Goal: Information Seeking & Learning: Check status

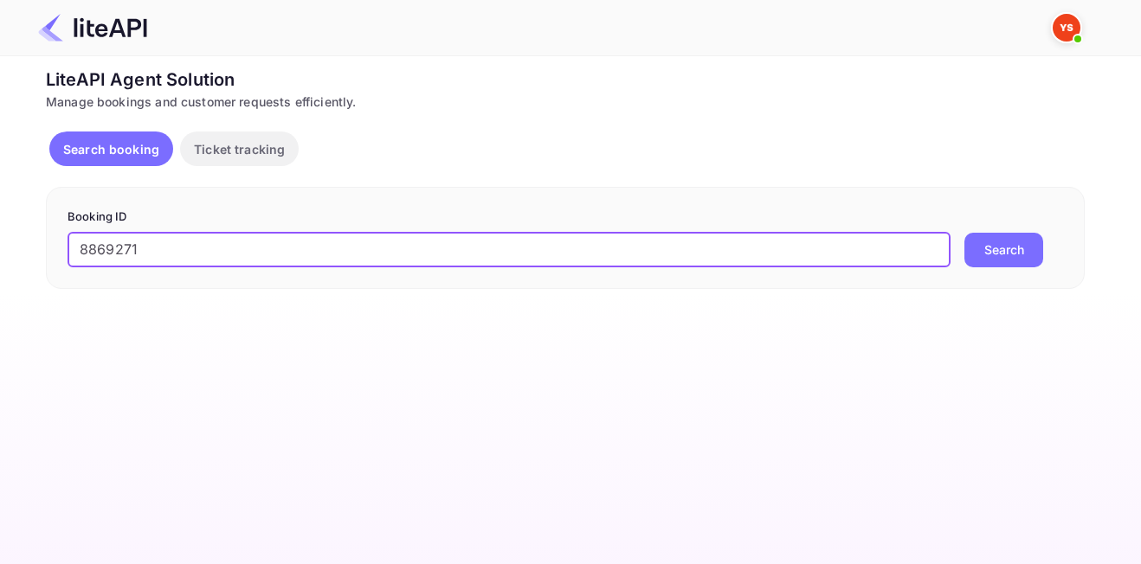
type input "8869271"
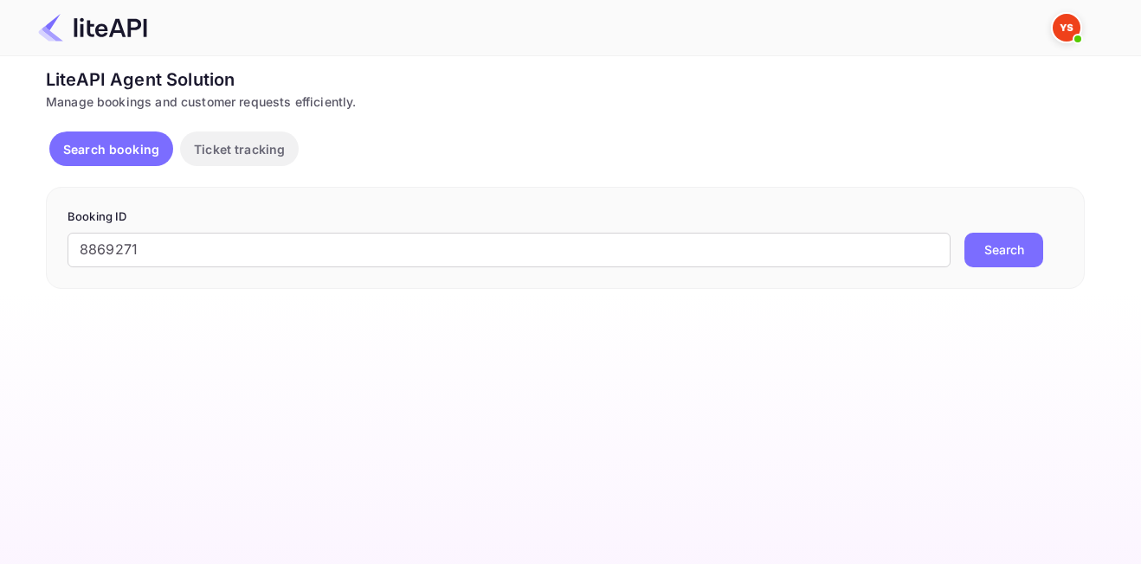
click at [1008, 257] on button "Search" at bounding box center [1003, 250] width 79 height 35
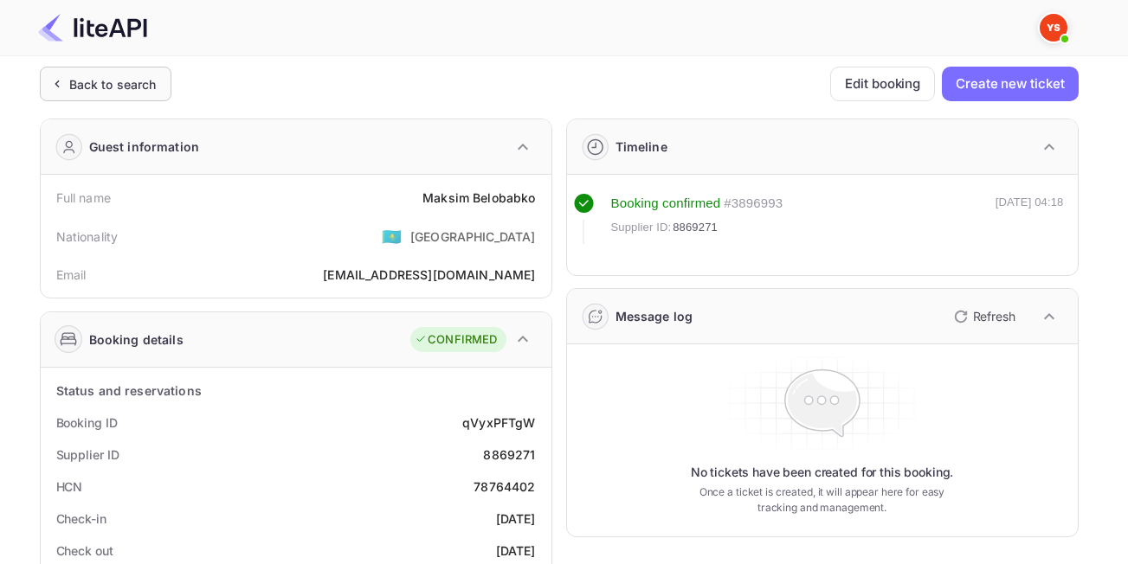
click at [102, 88] on div "Back to search" at bounding box center [112, 84] width 87 height 18
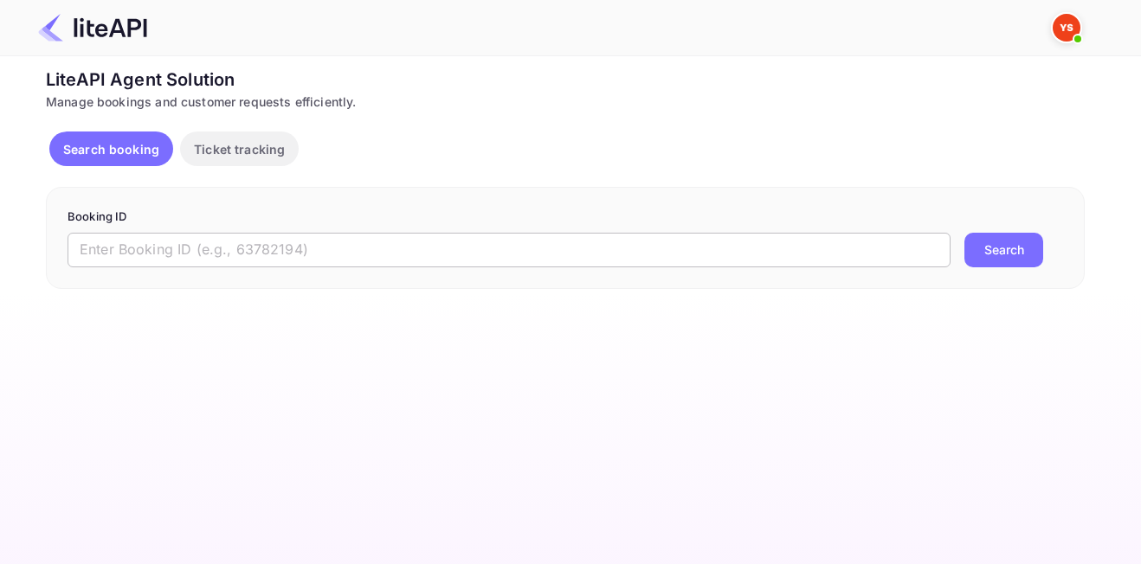
click at [292, 255] on input "text" at bounding box center [509, 250] width 883 height 35
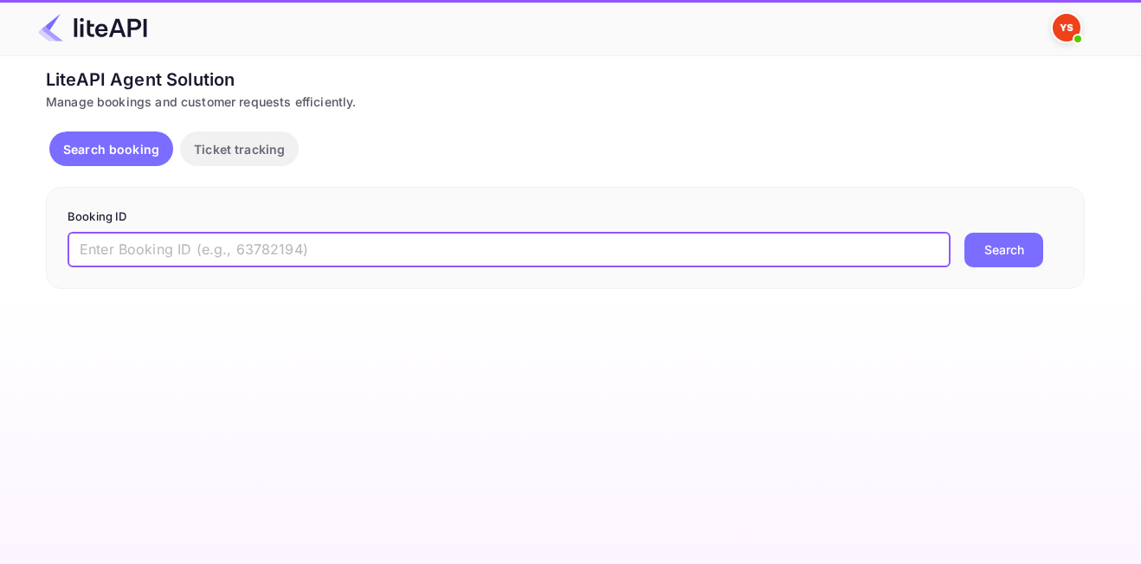
paste input "8823216"
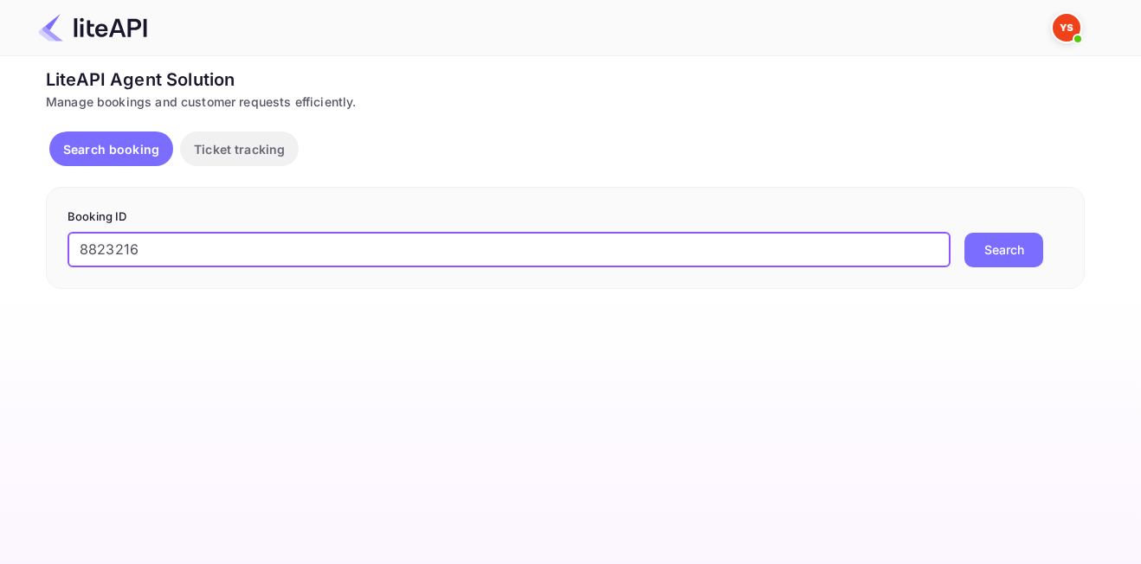
type input "8823216"
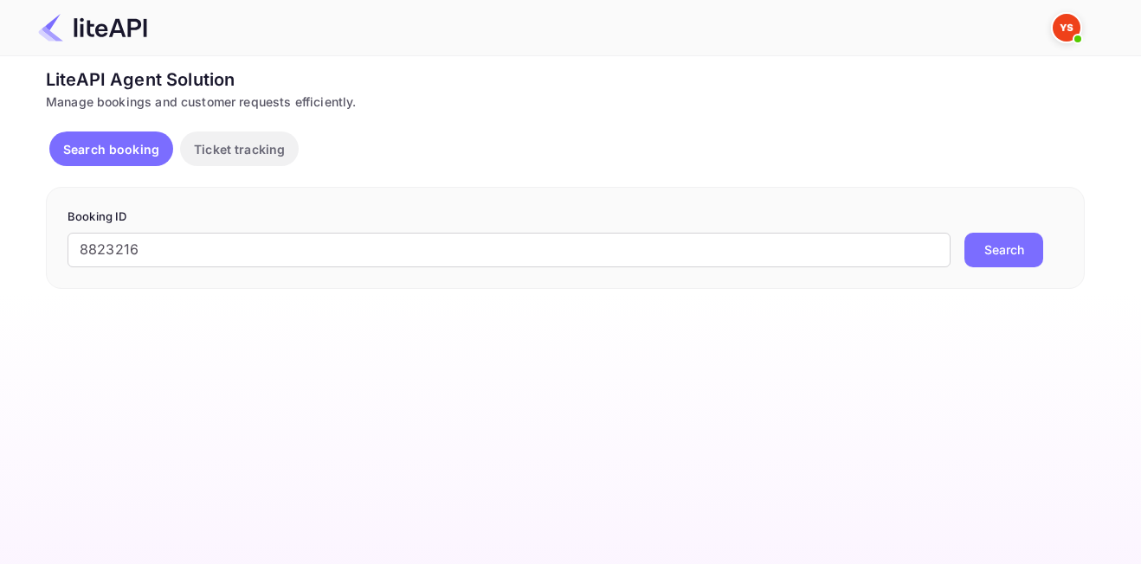
click at [1017, 244] on button "Search" at bounding box center [1003, 250] width 79 height 35
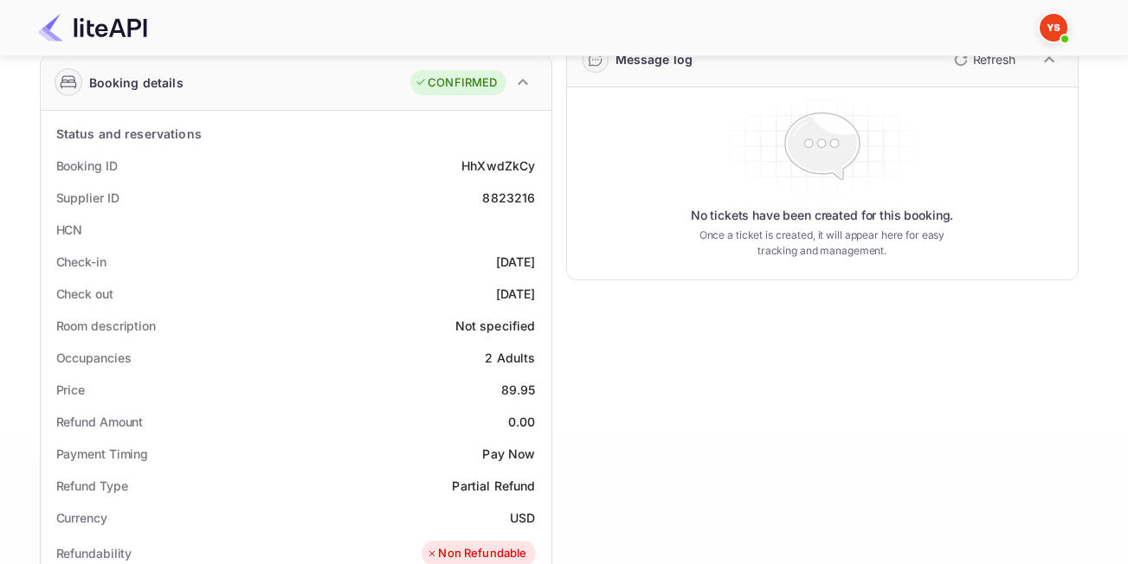
scroll to position [274, 0]
